Goal: Book appointment/travel/reservation

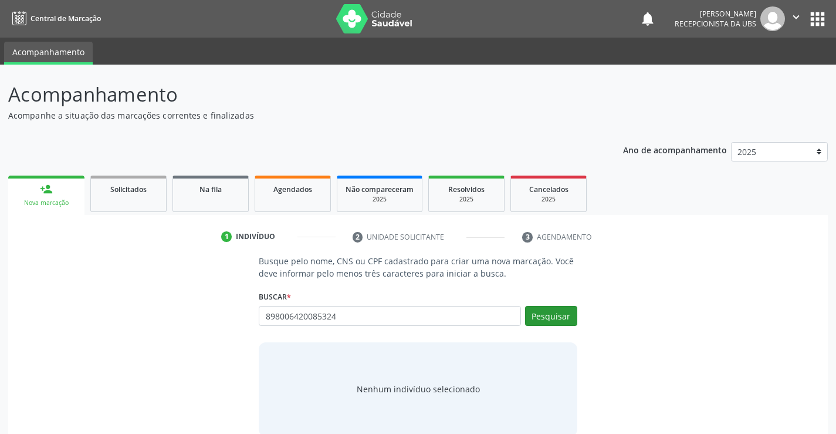
type input "898006420085324"
click at [543, 323] on button "Pesquisar" at bounding box center [551, 316] width 52 height 20
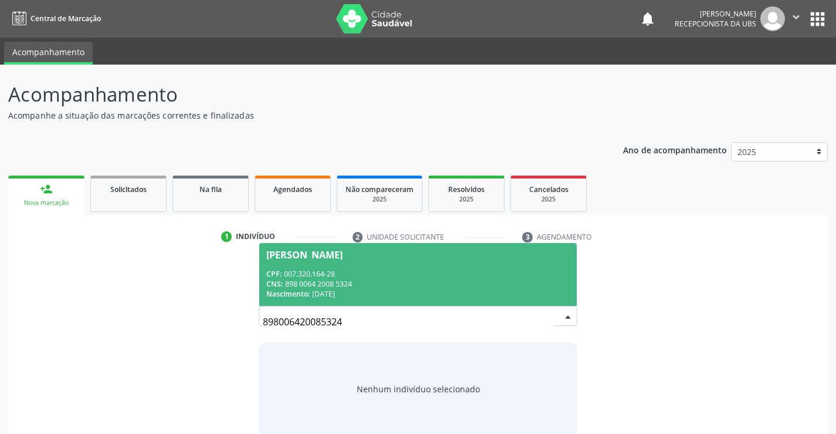
click at [380, 285] on div "CNS: 898 0064 2008 5324" at bounding box center [417, 284] width 303 height 10
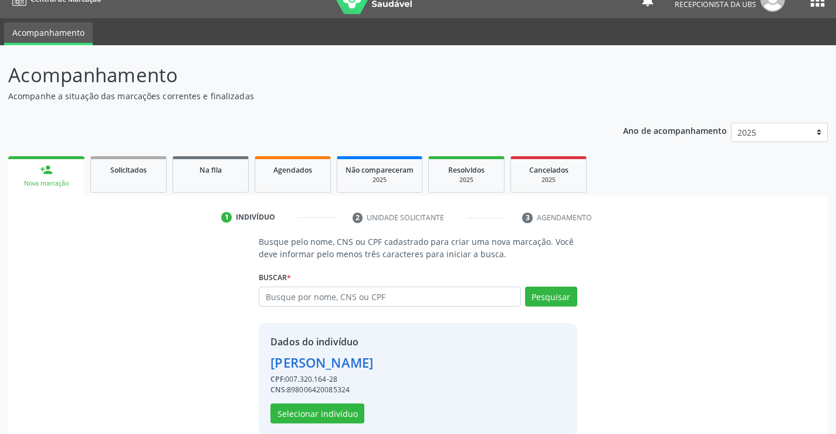
scroll to position [37, 0]
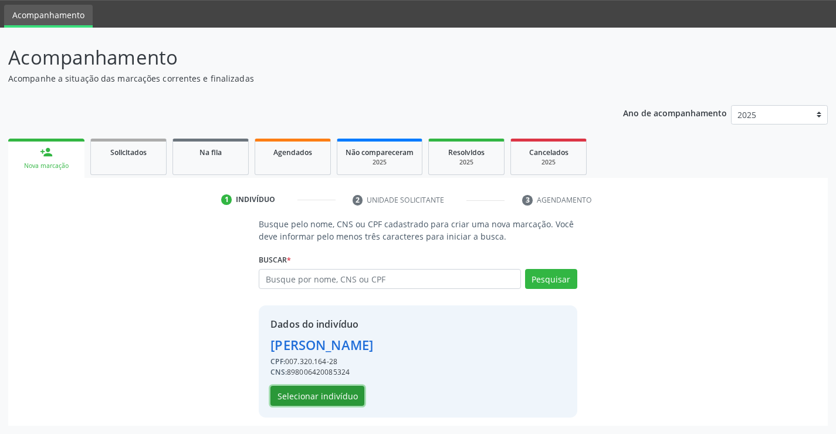
click at [319, 396] on button "Selecionar indivíduo" at bounding box center [318, 396] width 94 height 20
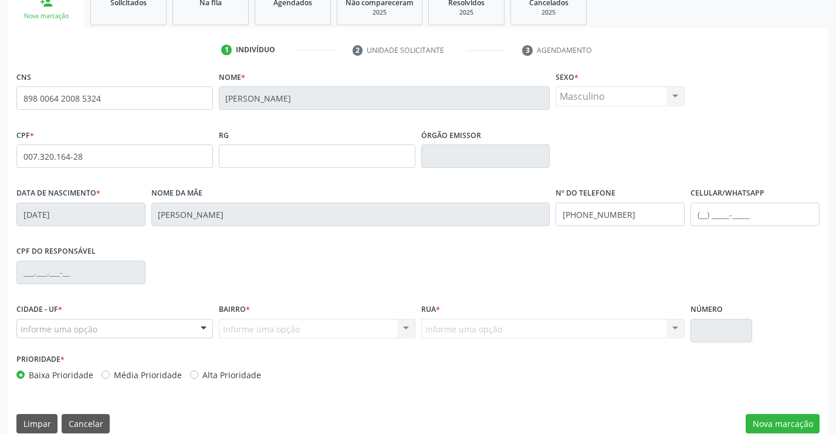
scroll to position [202, 0]
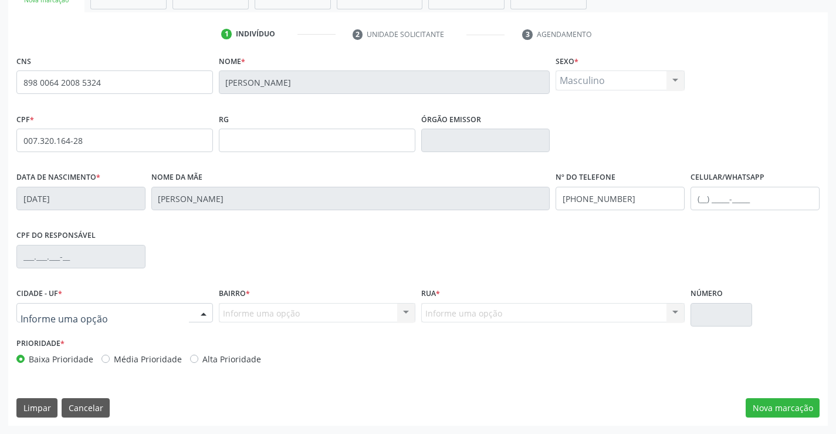
click at [103, 322] on div at bounding box center [114, 313] width 197 height 20
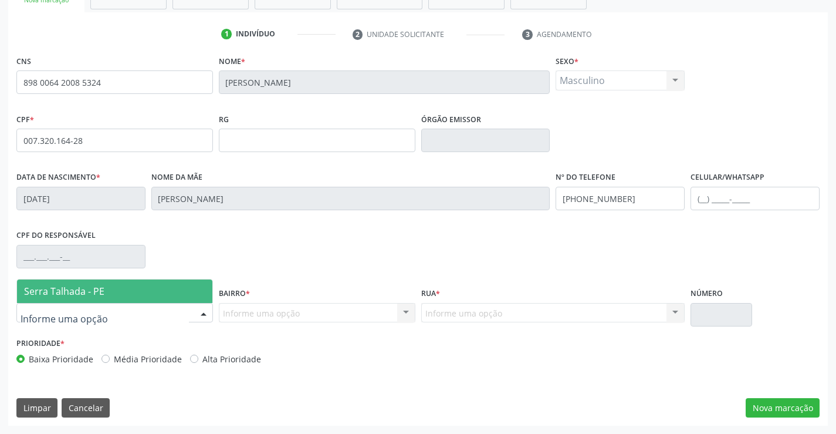
click at [124, 296] on span "Serra Talhada - PE" at bounding box center [114, 290] width 195 height 23
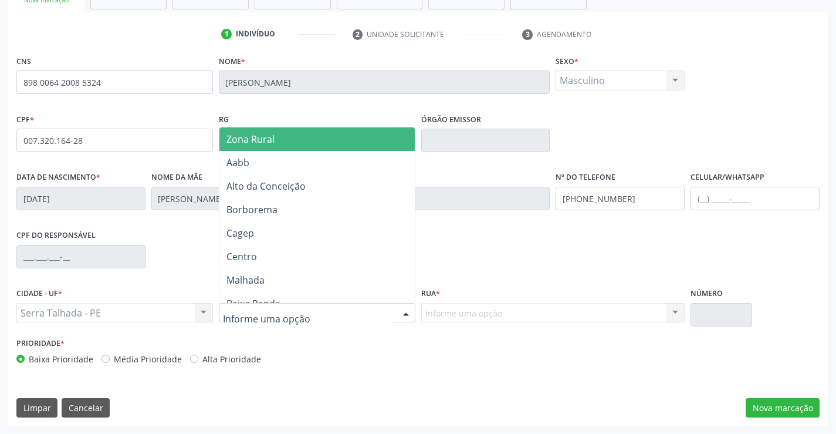
click at [293, 321] on div at bounding box center [317, 313] width 197 height 20
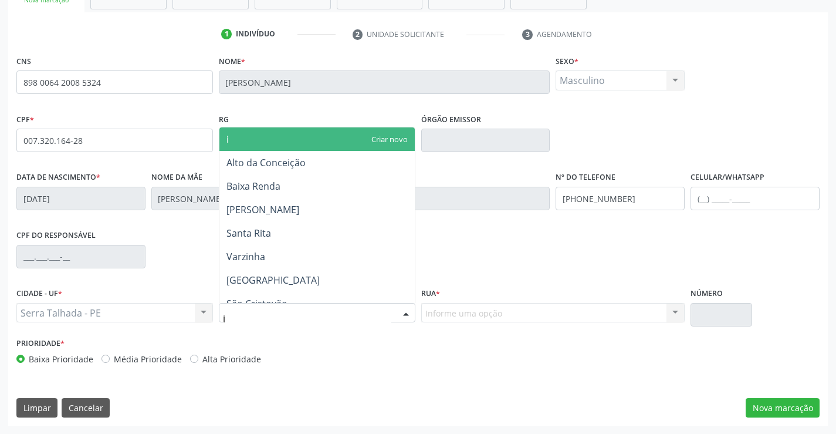
type input "ip"
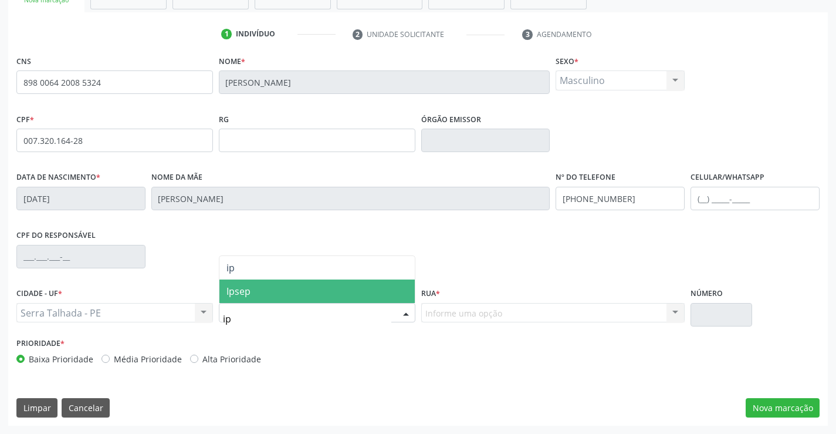
click at [288, 300] on span "Ipsep" at bounding box center [316, 290] width 195 height 23
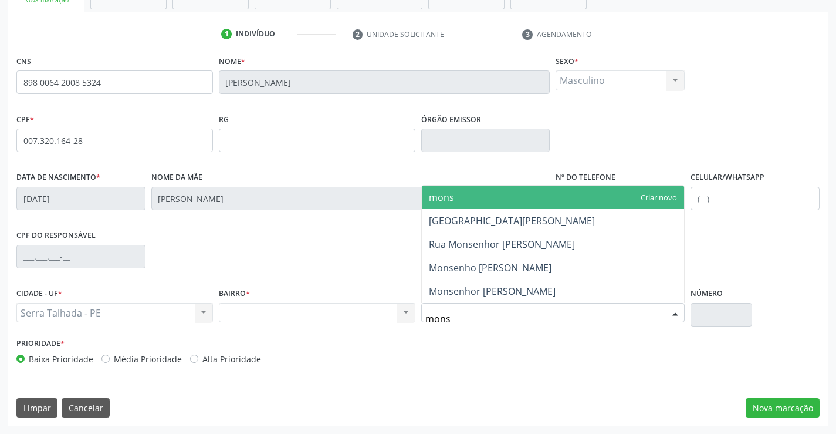
type input "monse"
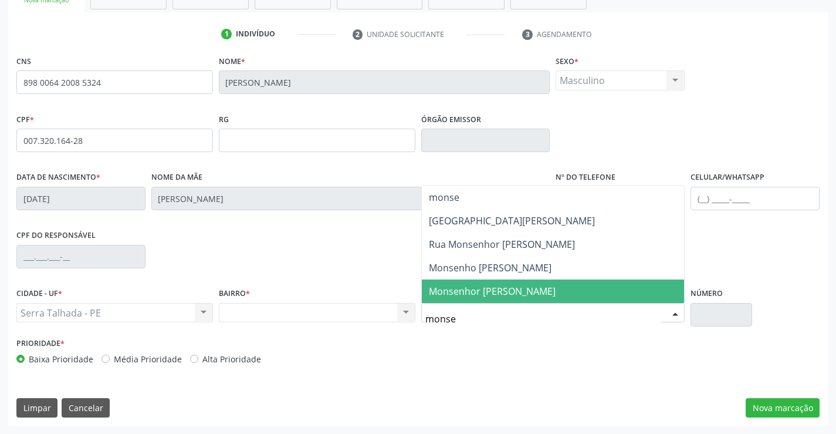
click at [466, 292] on span "Monsenhor [PERSON_NAME]" at bounding box center [492, 291] width 127 height 13
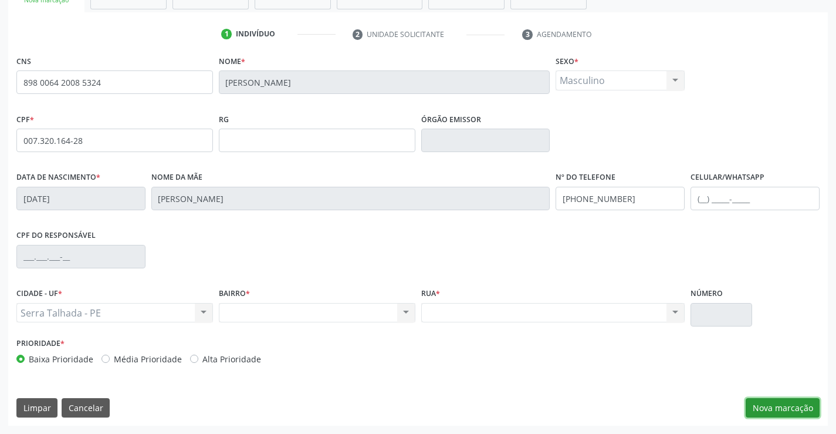
click at [791, 407] on button "Nova marcação" at bounding box center [783, 408] width 74 height 20
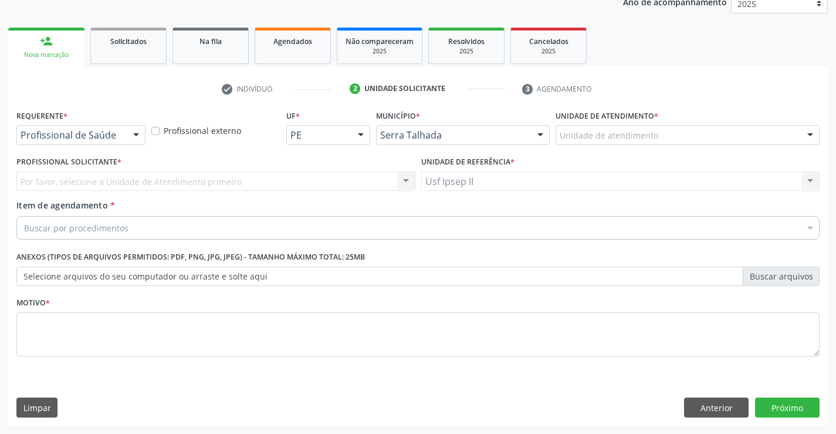
scroll to position [148, 0]
click at [717, 138] on div "Unidade de atendimento" at bounding box center [688, 135] width 264 height 20
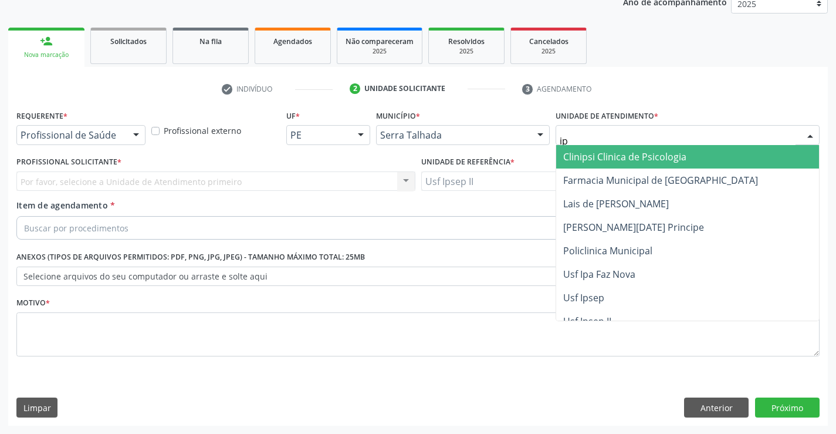
type input "ips"
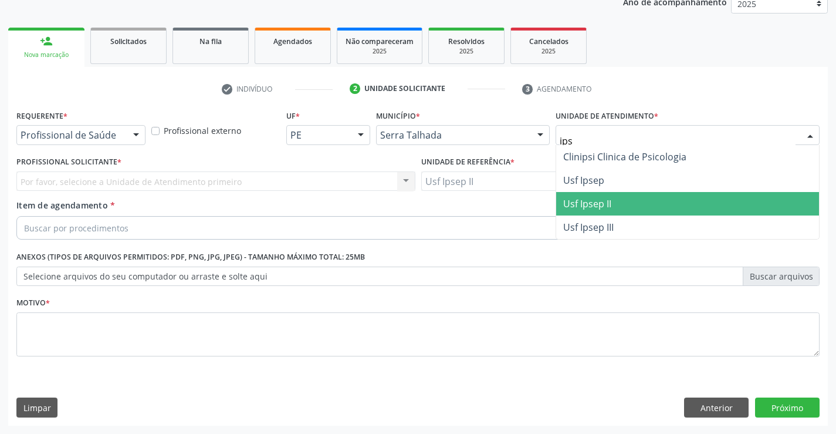
click at [630, 204] on span "Usf Ipsep II" at bounding box center [687, 203] width 263 height 23
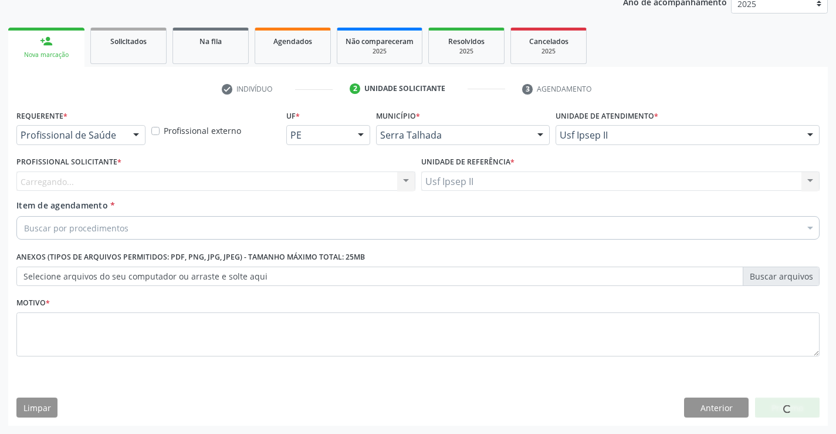
click at [160, 182] on div "Carregando... Nenhum resultado encontrado para: " " Não há nenhuma opção para s…" at bounding box center [215, 181] width 399 height 20
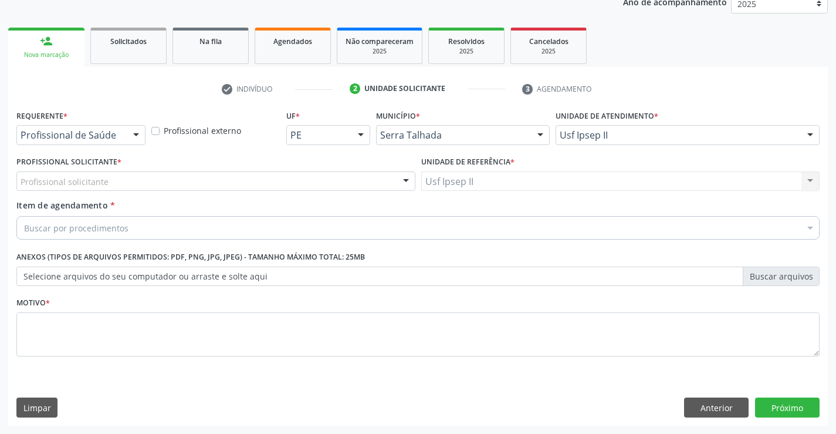
click at [158, 182] on div "Profissional solicitante" at bounding box center [215, 181] width 399 height 20
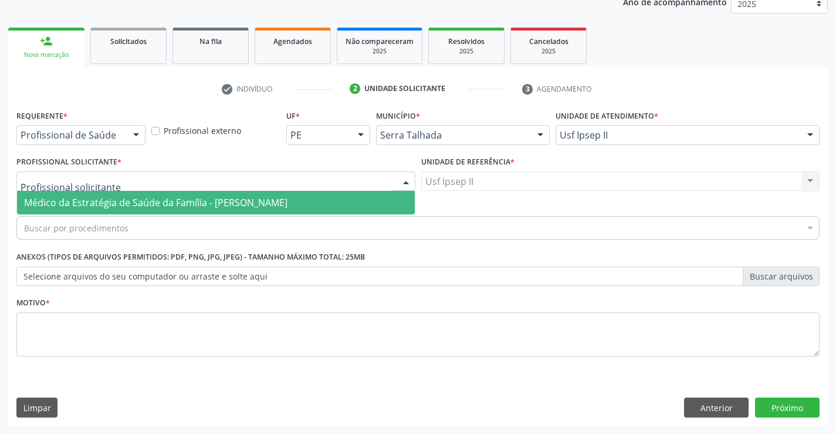
click at [146, 195] on span "Médico da Estratégia de Saúde da Família - [PERSON_NAME]" at bounding box center [216, 202] width 398 height 23
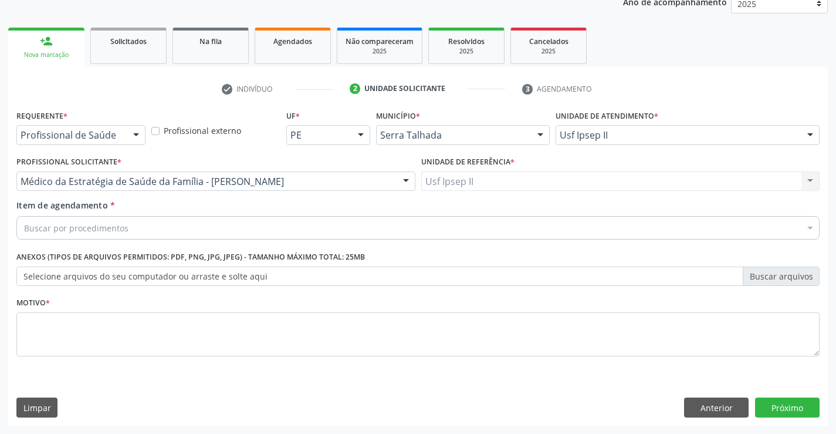
click at [132, 225] on div "Buscar por procedimentos" at bounding box center [417, 227] width 803 height 23
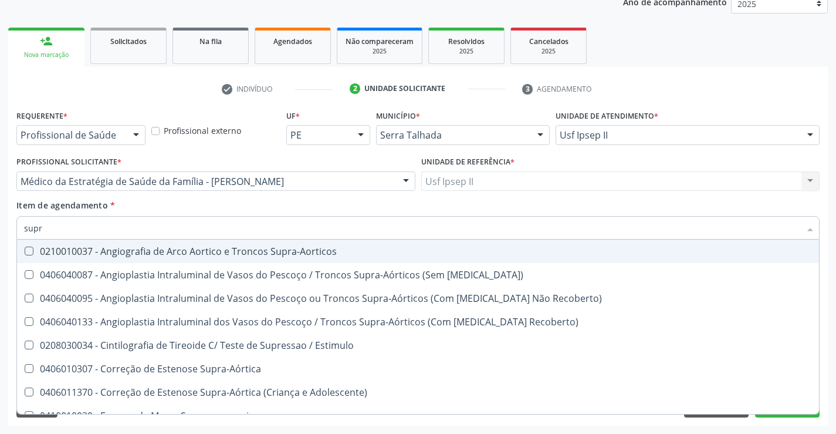
type input "supra"
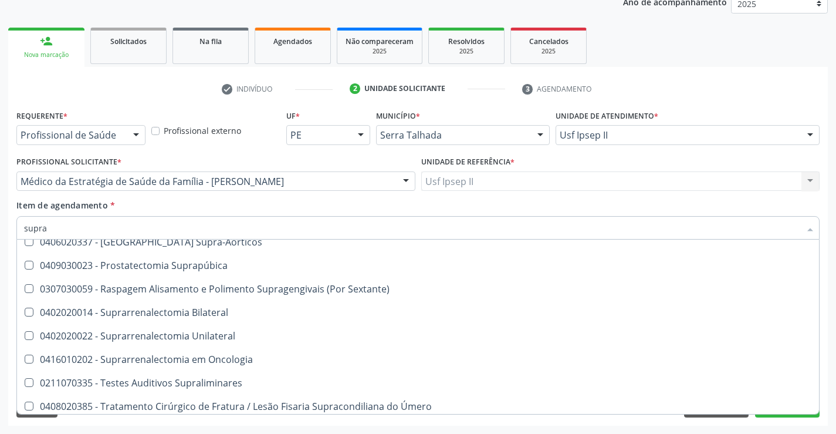
scroll to position [295, 0]
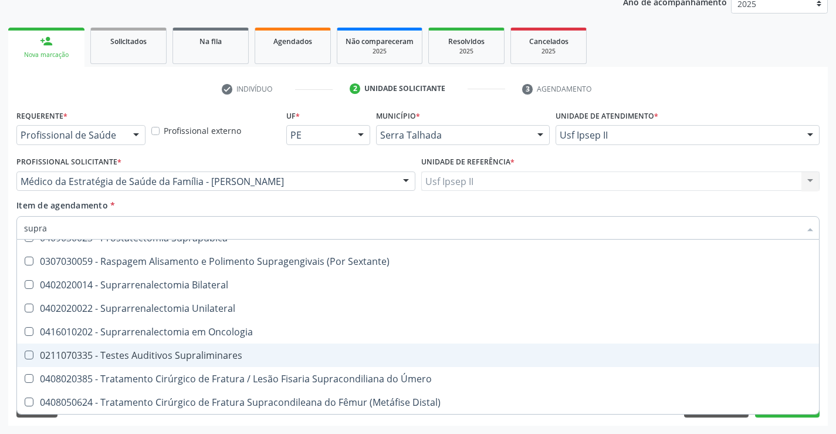
click at [209, 353] on div "0211070335 - Testes Auditivos Supraliminares" at bounding box center [418, 354] width 788 height 9
checkbox Supraliminares "true"
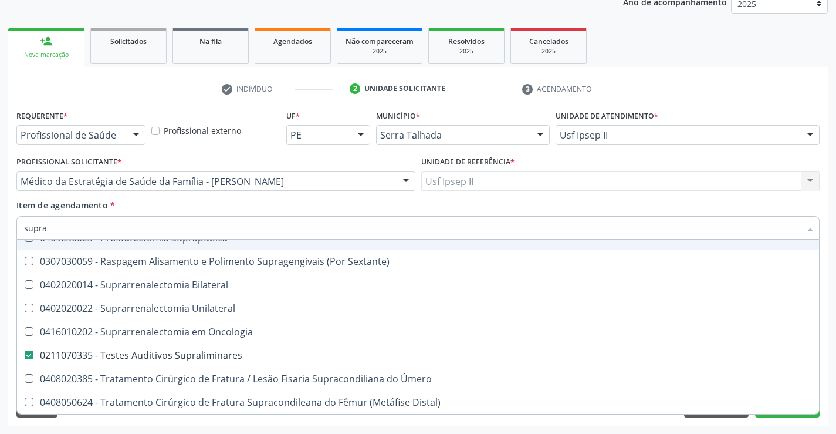
click at [175, 194] on div "Profissional Solicitante * Médico da Estratégia de Saúde da Família - [PERSON_N…" at bounding box center [215, 176] width 405 height 46
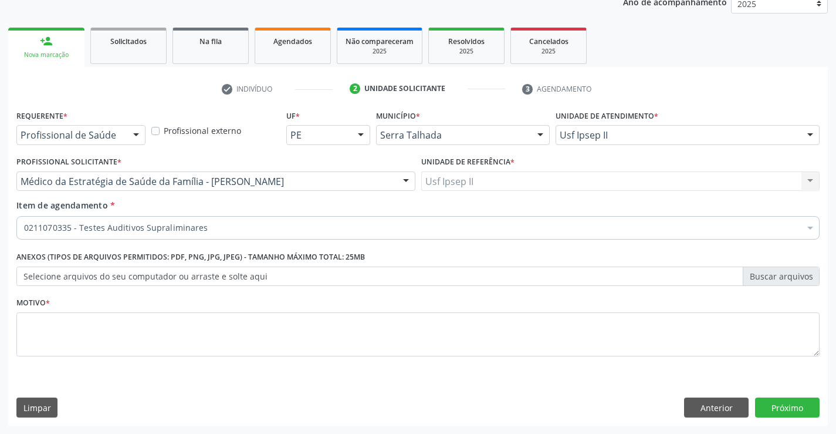
scroll to position [0, 0]
click at [117, 346] on textarea at bounding box center [417, 334] width 803 height 45
type textarea "rn"
click at [780, 397] on div "Requerente * Profissional de Saúde Profissional de Saúde Paciente Nenhum result…" at bounding box center [418, 266] width 820 height 319
click at [780, 400] on button "Próximo" at bounding box center [787, 407] width 65 height 20
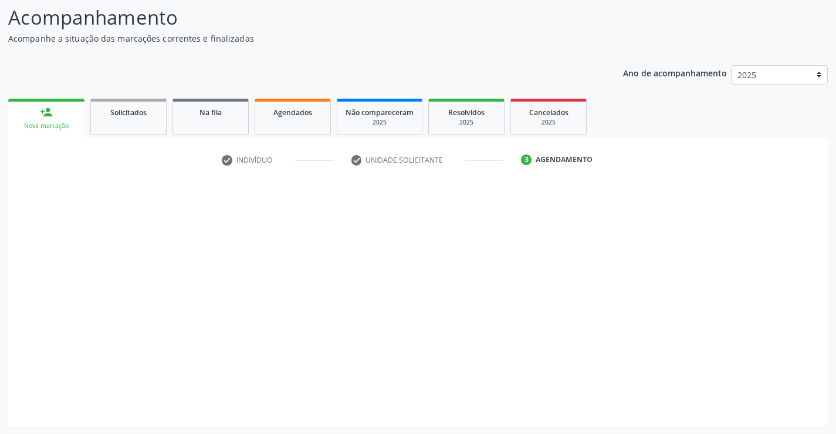
scroll to position [77, 0]
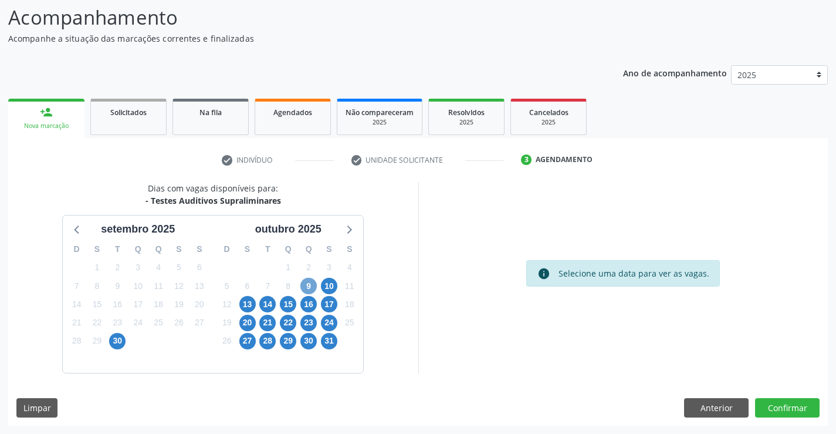
click at [311, 288] on span "9" at bounding box center [308, 286] width 16 height 16
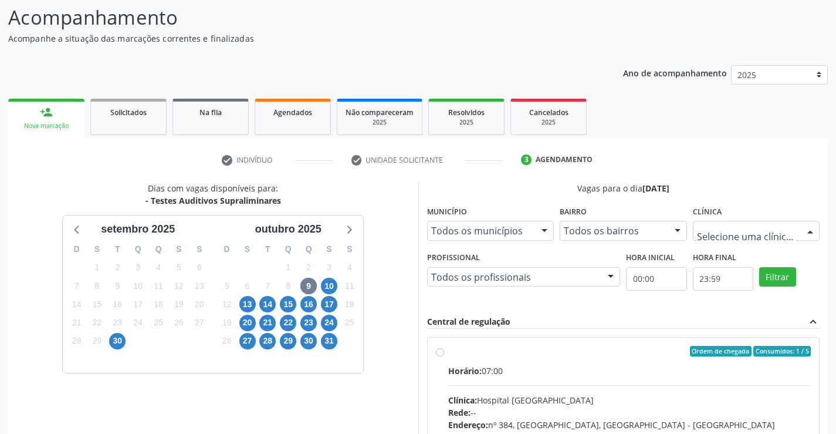
drag, startPoint x: 809, startPoint y: 227, endPoint x: 784, endPoint y: 273, distance: 52.3
click at [809, 227] on div at bounding box center [811, 231] width 18 height 20
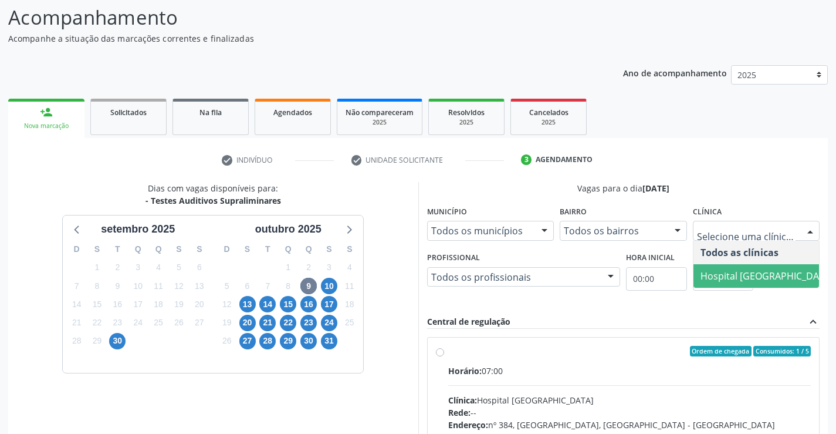
click at [755, 275] on span "Hospital [GEOGRAPHIC_DATA]" at bounding box center [767, 275] width 133 height 13
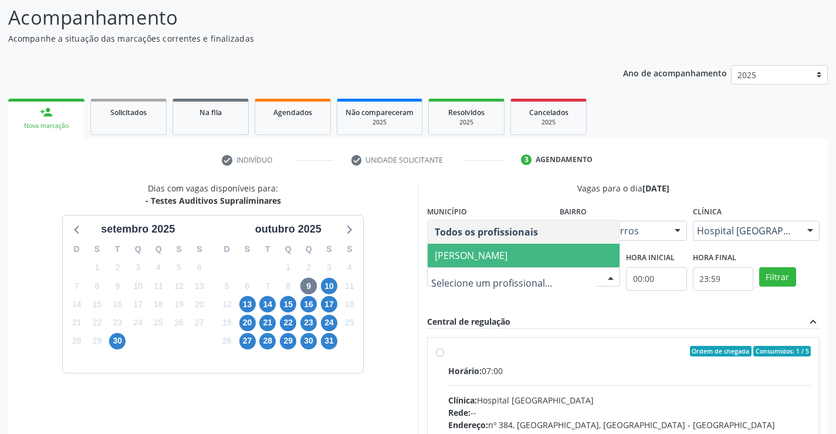
click at [508, 260] on span "[PERSON_NAME]" at bounding box center [471, 255] width 73 height 13
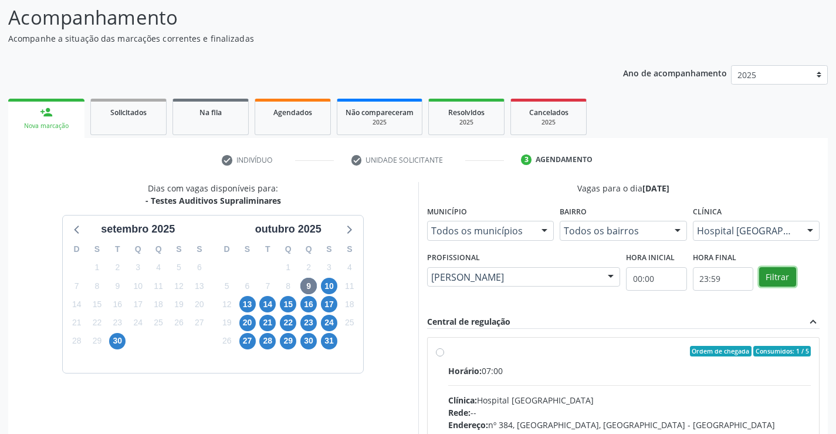
click at [775, 277] on button "Filtrar" at bounding box center [777, 277] width 37 height 20
click at [444, 356] on input "Ordem de chegada Consumidos: 1 / 5 Horário: 07:00 Clínica: Hospital [GEOGRAPHIC…" at bounding box center [440, 351] width 8 height 11
radio input "true"
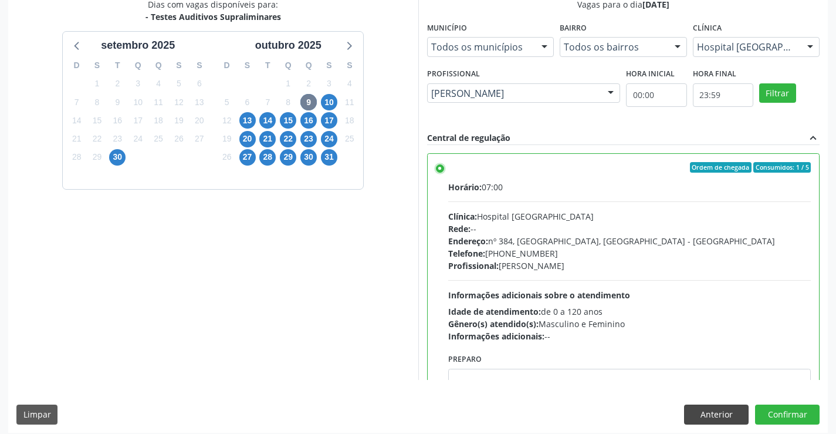
scroll to position [268, 0]
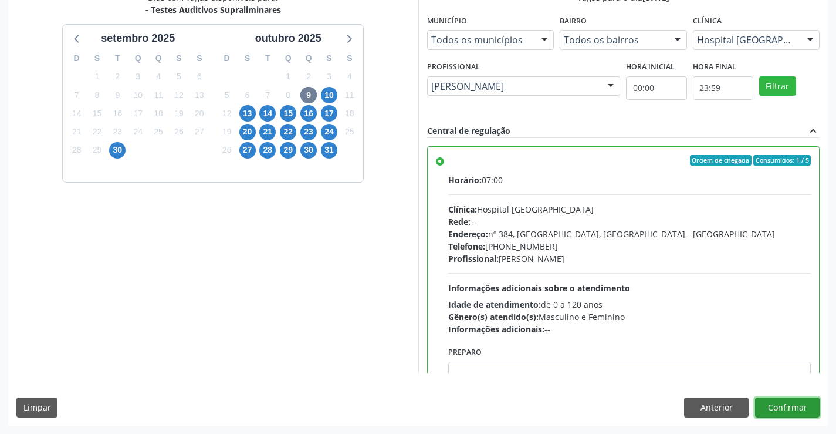
click at [782, 409] on button "Confirmar" at bounding box center [787, 407] width 65 height 20
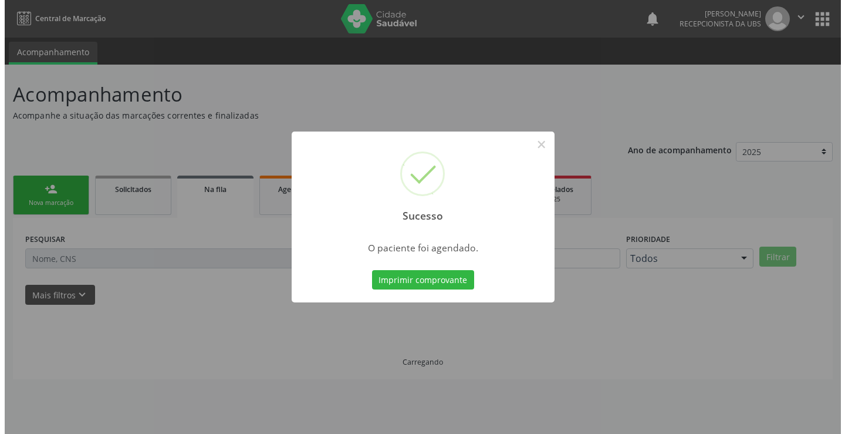
scroll to position [0, 0]
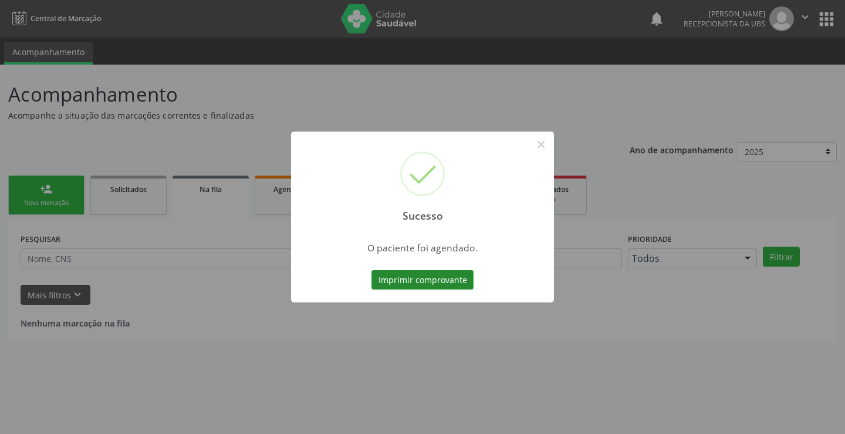
click at [461, 284] on button "Imprimir comprovante" at bounding box center [422, 280] width 102 height 20
